Goal: Feedback & Contribution: Leave review/rating

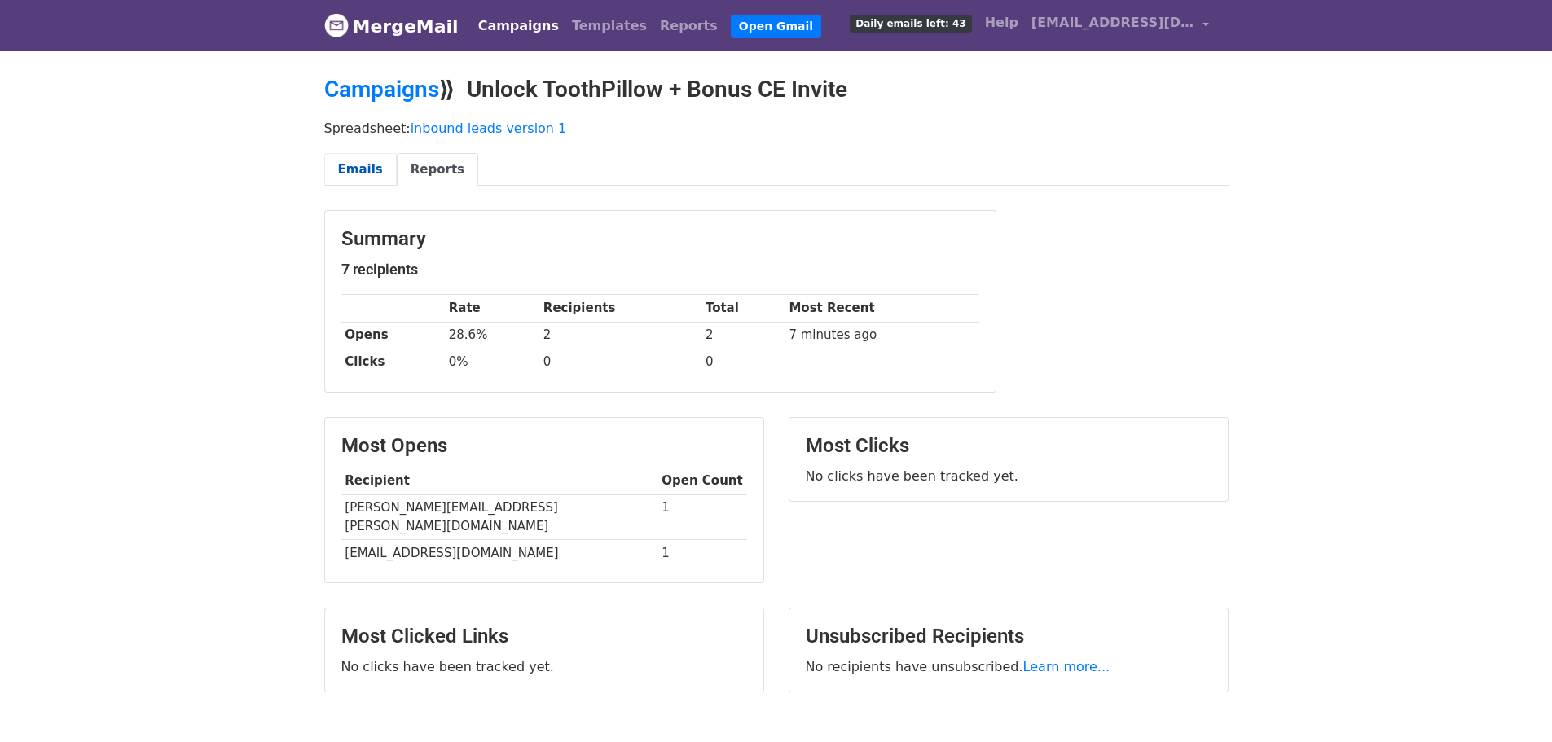
click at [345, 169] on link "Emails" at bounding box center [360, 169] width 73 height 33
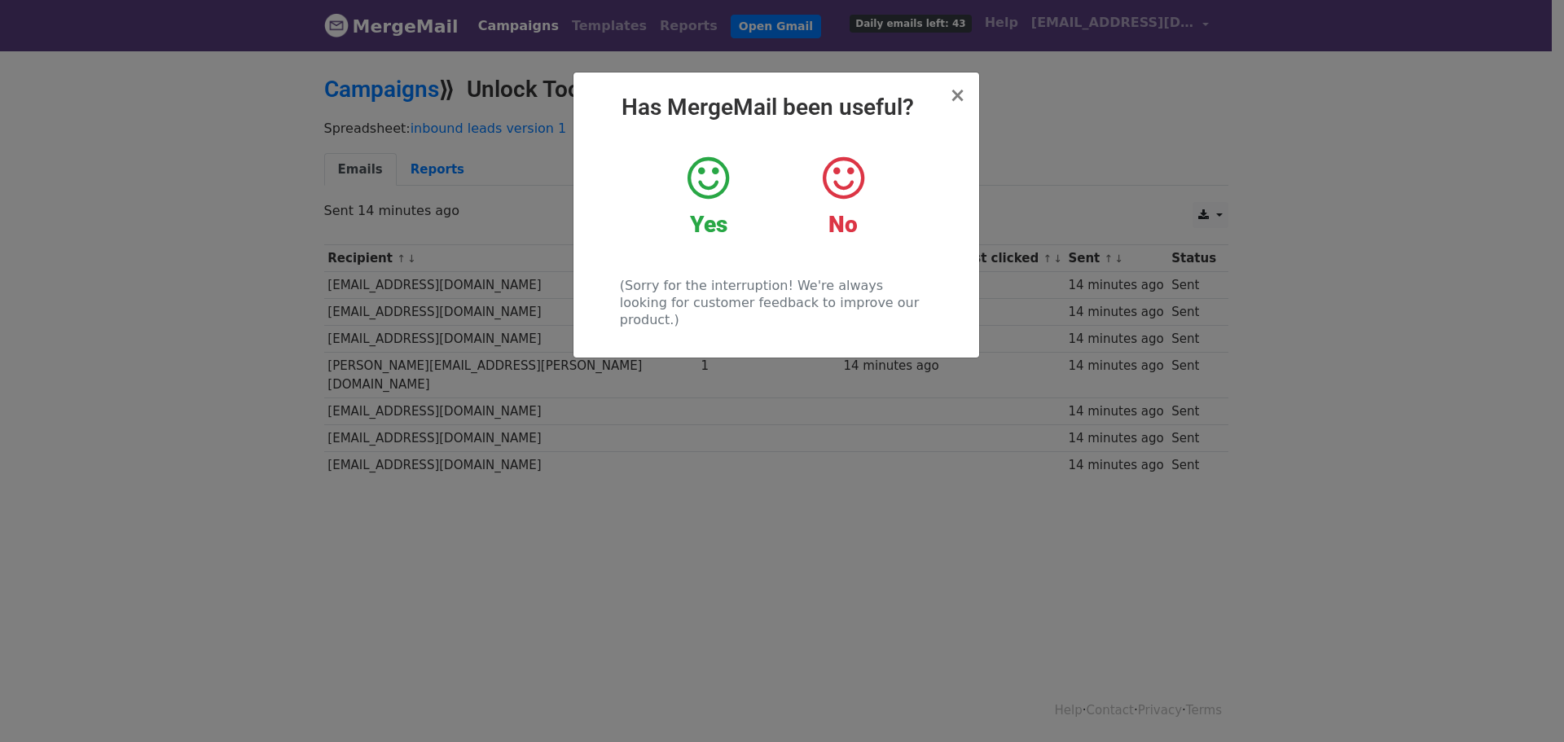
click at [714, 188] on icon at bounding box center [709, 178] width 42 height 49
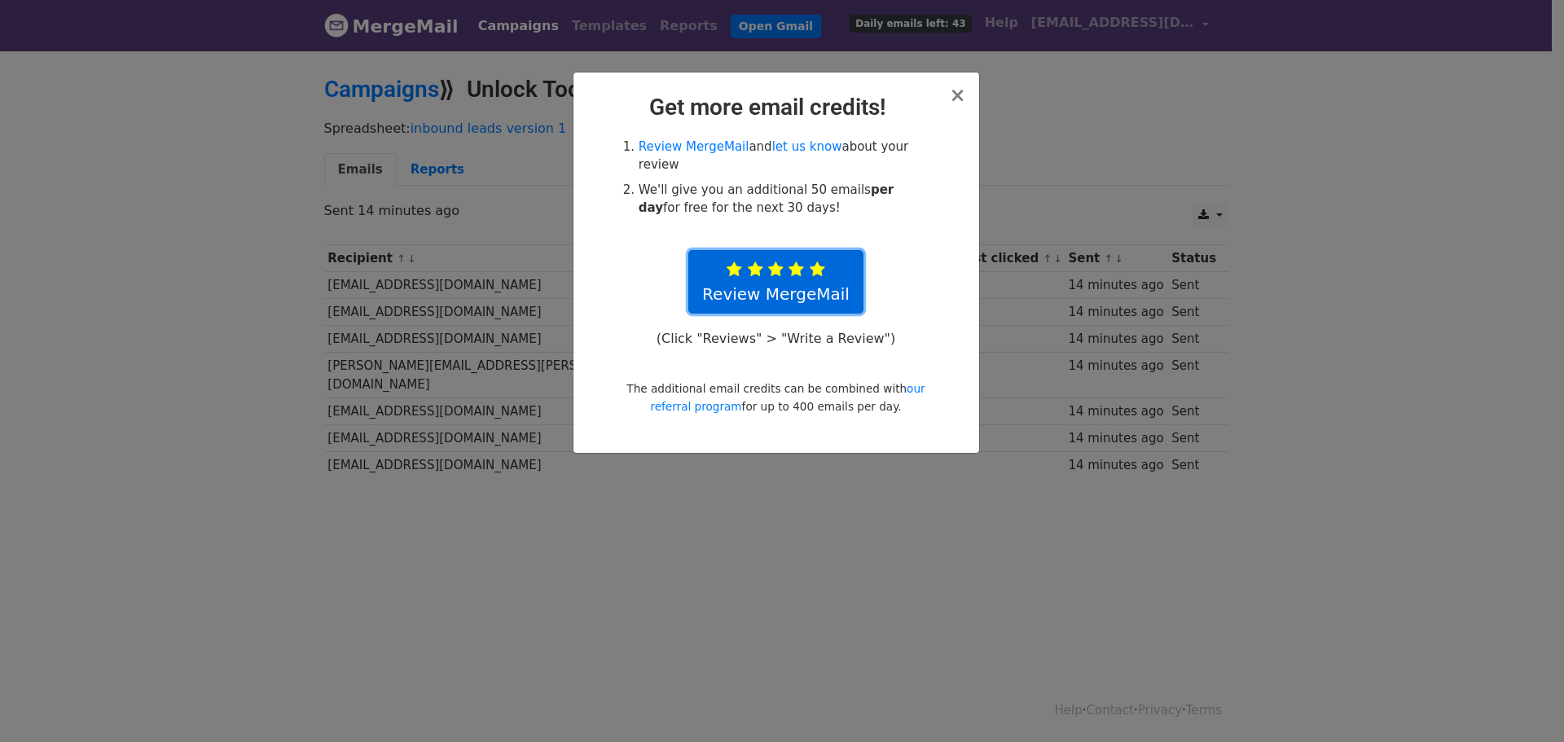
click at [771, 265] on link "Review MergeMail" at bounding box center [775, 282] width 175 height 64
click at [782, 147] on link "let us know" at bounding box center [807, 146] width 70 height 15
click at [957, 100] on span "×" at bounding box center [957, 95] width 16 height 23
